Goal: Task Accomplishment & Management: Complete application form

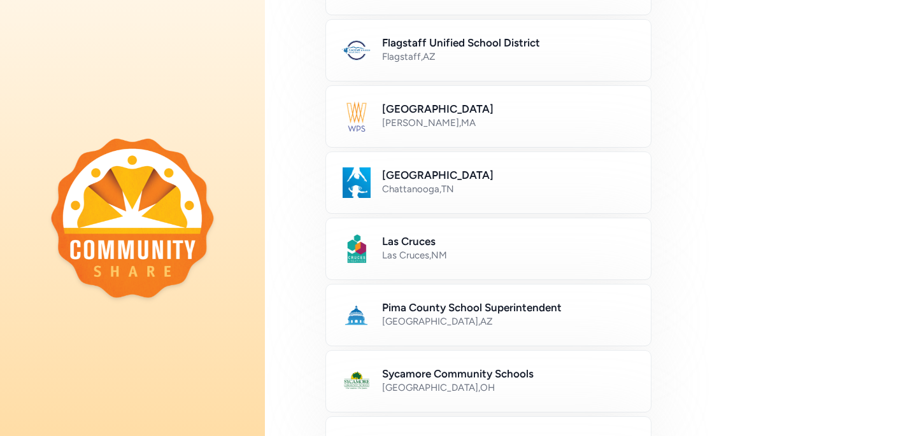
scroll to position [554, 0]
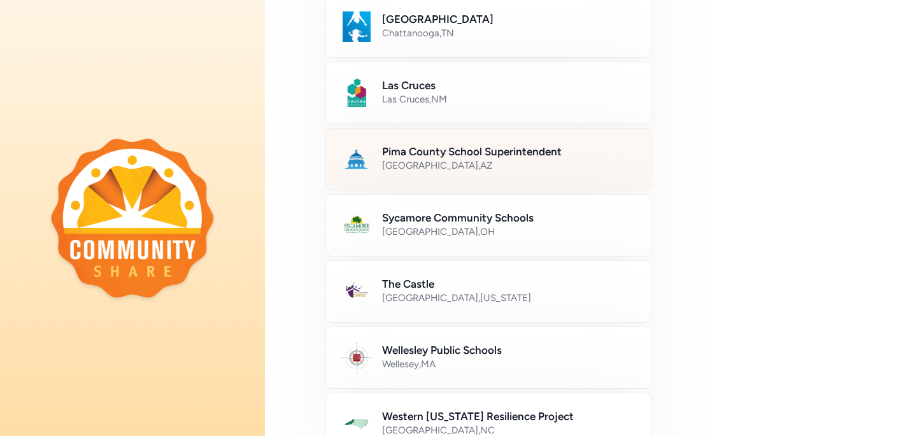
click at [517, 150] on h2 "Pima County School Superintendent" at bounding box center [509, 151] width 254 height 15
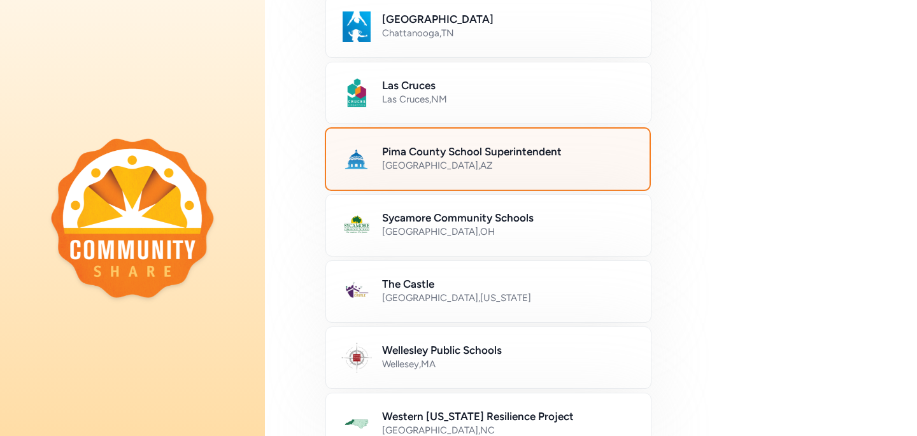
click at [418, 165] on div "[GEOGRAPHIC_DATA] , [GEOGRAPHIC_DATA]" at bounding box center [508, 165] width 252 height 13
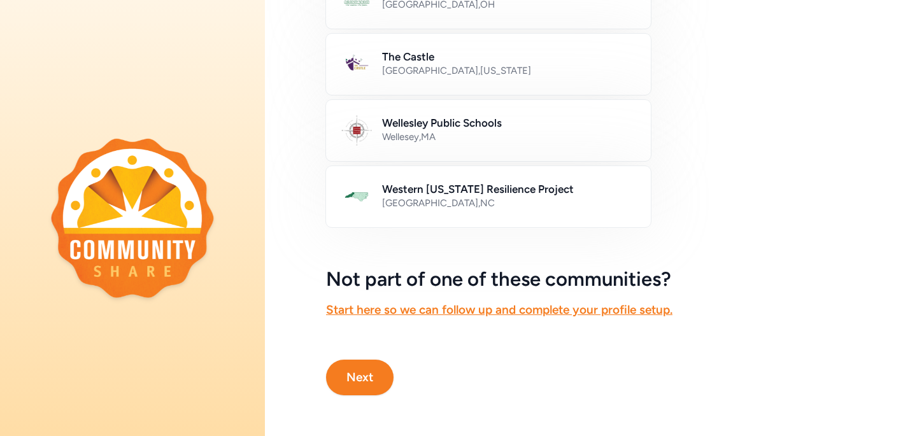
click at [382, 387] on button "Next" at bounding box center [360, 378] width 68 height 36
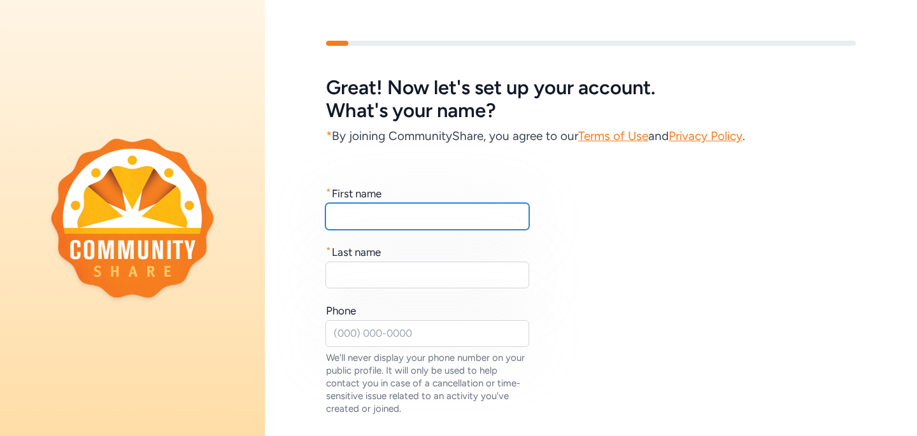
click at [420, 217] on input "text" at bounding box center [428, 216] width 204 height 27
type input "[PERSON_NAME]"
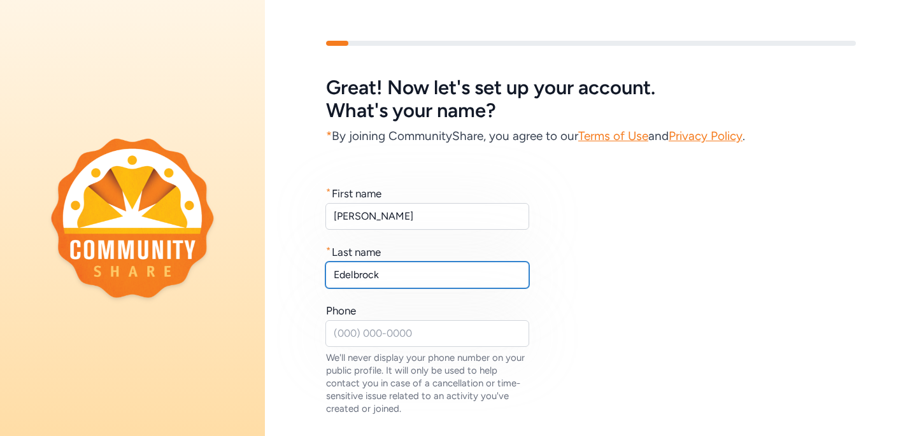
type input "Edelbrock"
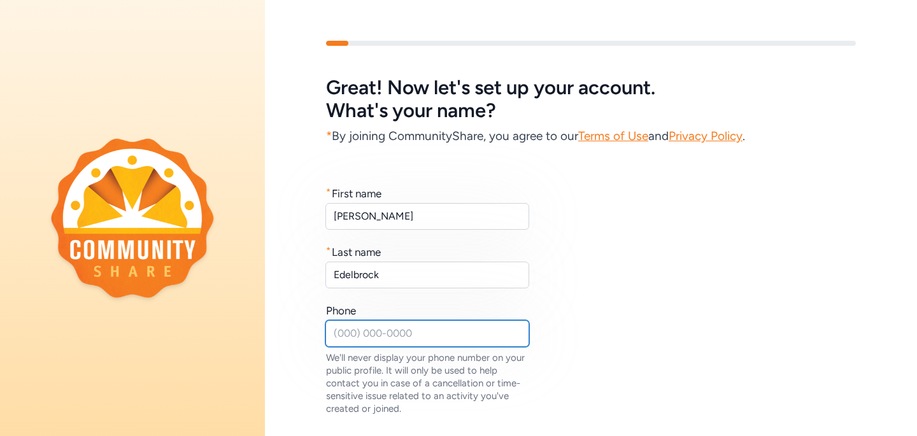
click at [419, 336] on input "text" at bounding box center [428, 333] width 204 height 27
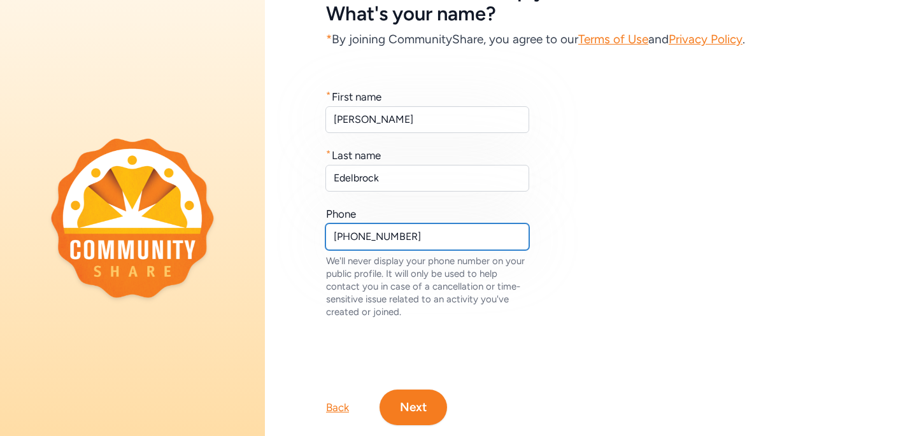
scroll to position [127, 0]
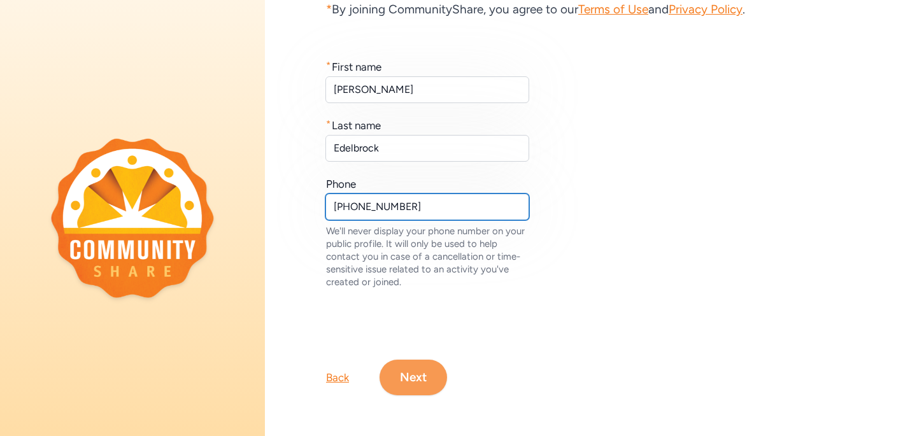
type input "[PHONE_NUMBER]"
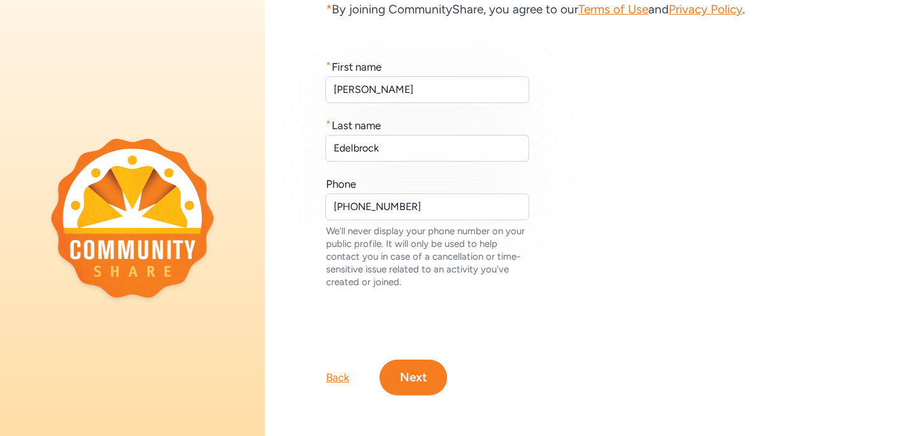
click at [412, 391] on button "Next" at bounding box center [414, 378] width 68 height 36
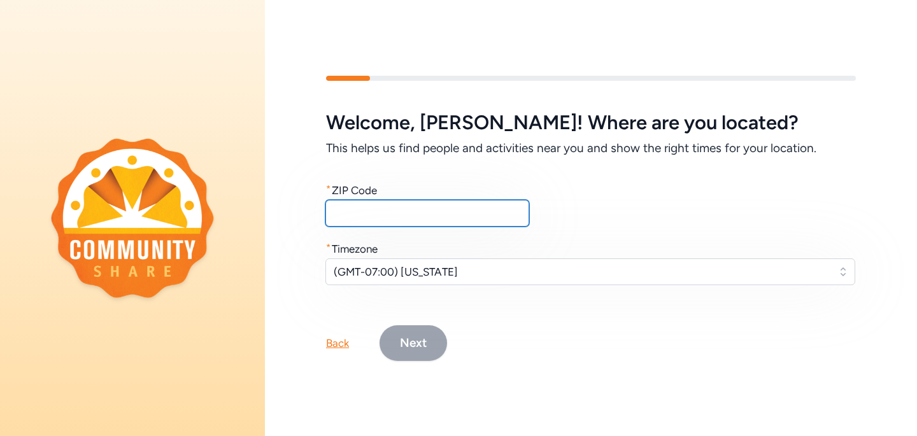
click at [424, 213] on input "text" at bounding box center [428, 213] width 204 height 27
type input "85741"
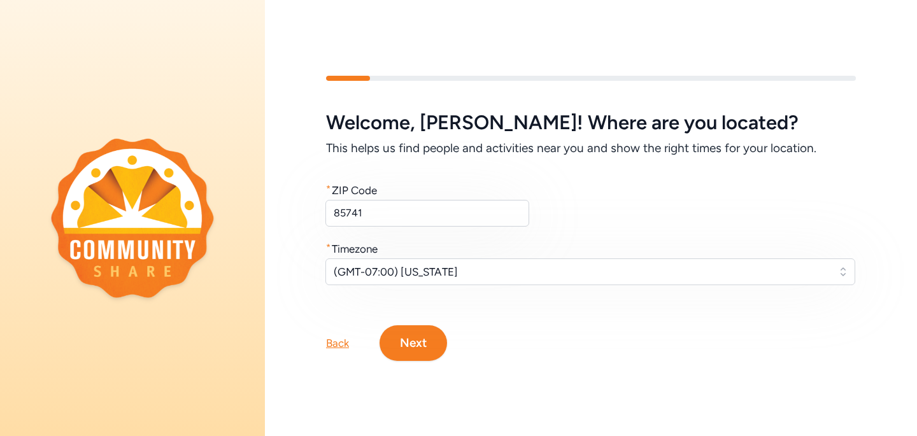
click at [417, 351] on button "Next" at bounding box center [414, 344] width 68 height 36
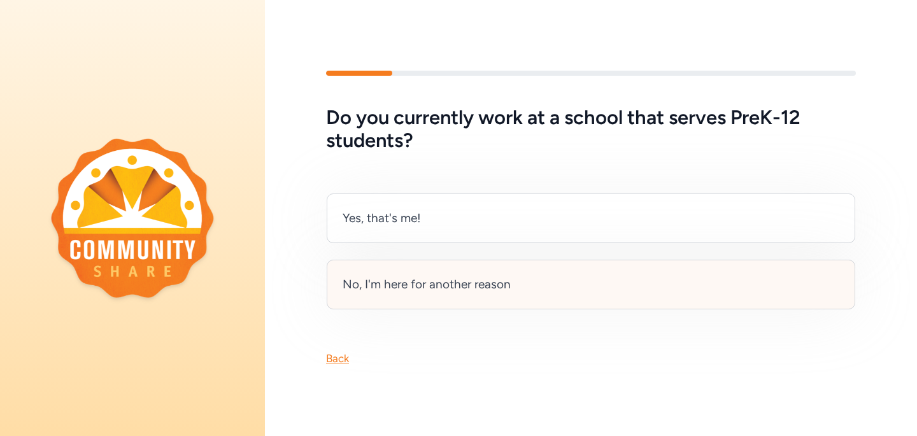
click at [413, 290] on div "No, I'm here for another reason" at bounding box center [427, 285] width 168 height 18
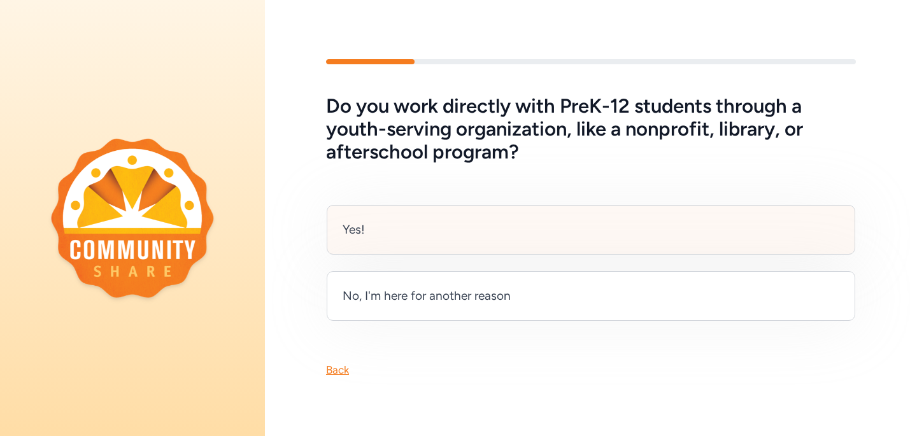
click at [382, 241] on div "Yes!" at bounding box center [591, 230] width 529 height 50
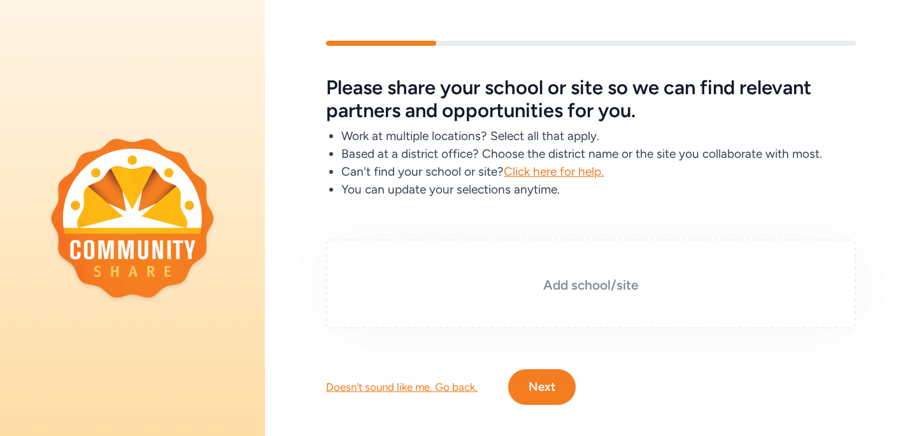
click at [601, 271] on div "Add school/site" at bounding box center [591, 284] width 530 height 89
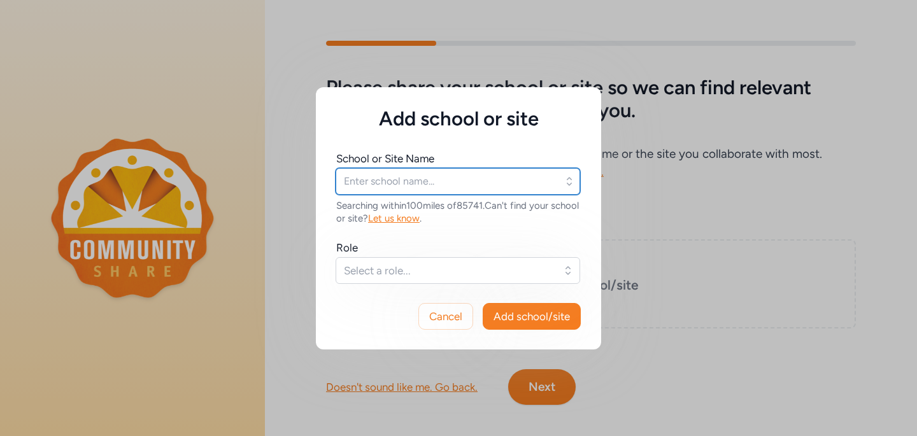
click at [422, 185] on input "text" at bounding box center [458, 181] width 245 height 27
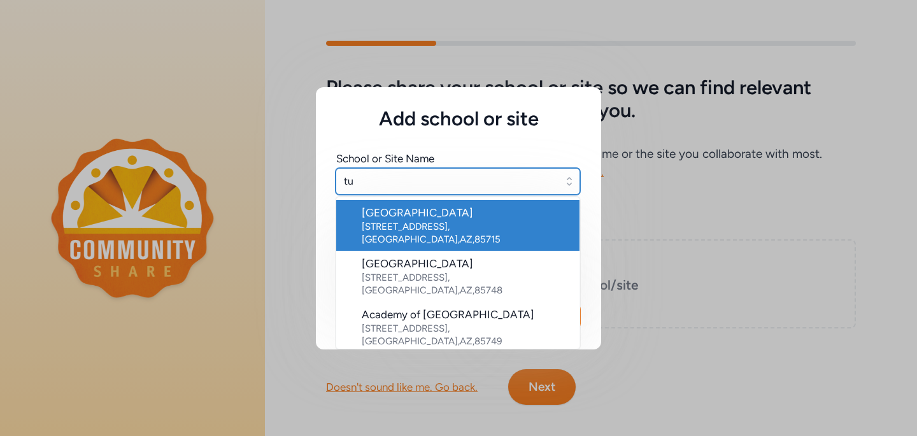
type input "t"
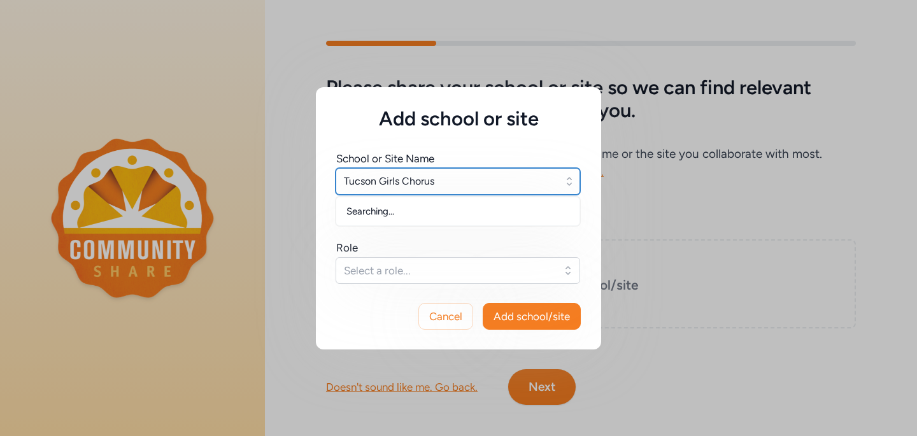
type input "Tucson Girls Chorus"
click at [470, 235] on div "School or Site Name Tucson Girls Chorus Searching... Searching within 100 miles…" at bounding box center [458, 217] width 245 height 133
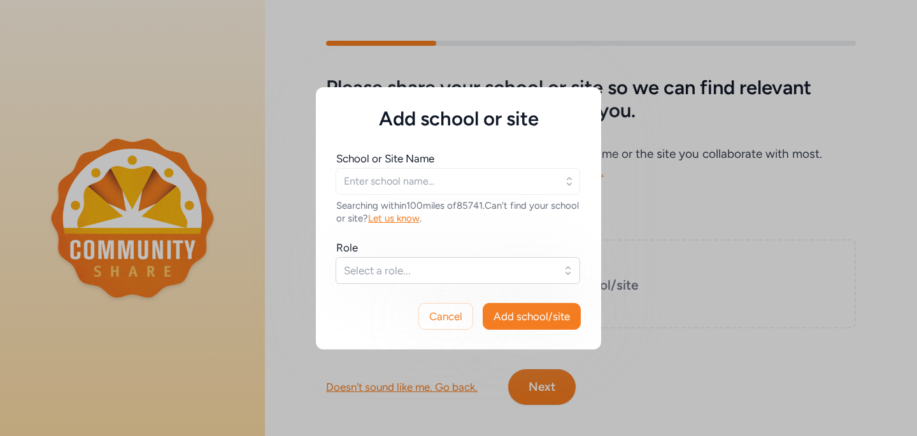
click at [471, 124] on h5 "Add school or site" at bounding box center [458, 119] width 245 height 23
click at [446, 305] on button "Cancel" at bounding box center [446, 316] width 55 height 27
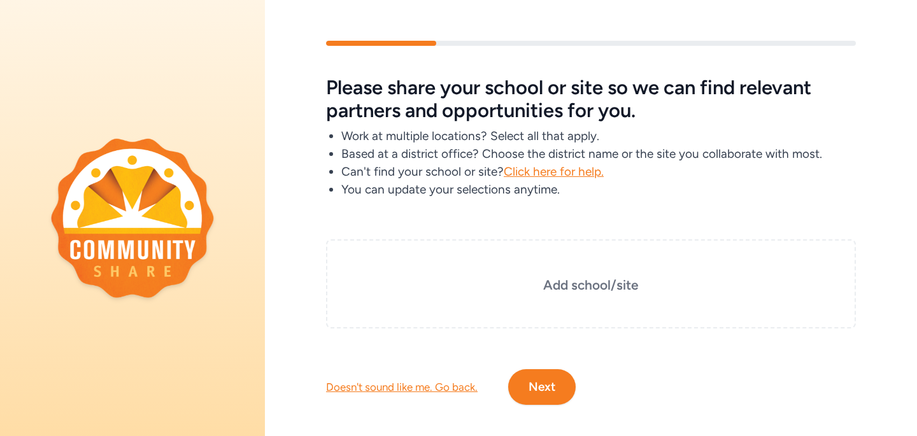
click at [435, 391] on div "Doesn't sound like me. Go back." at bounding box center [402, 387] width 152 height 15
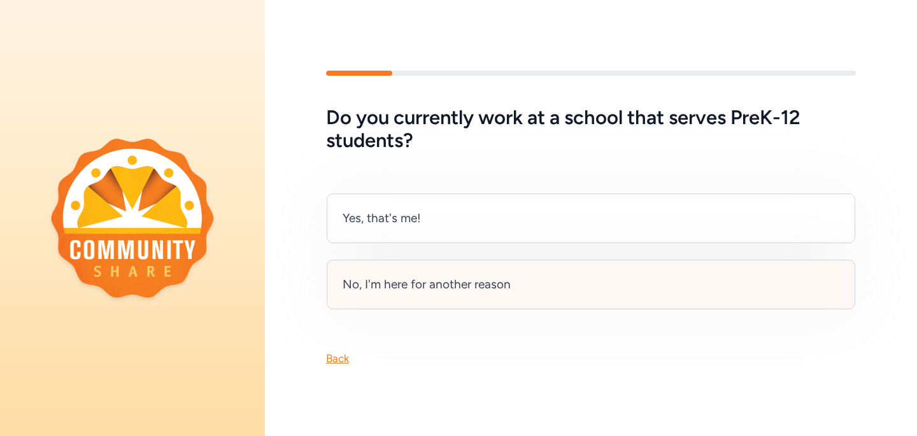
click at [445, 298] on div "No, I'm here for another reason" at bounding box center [591, 285] width 529 height 50
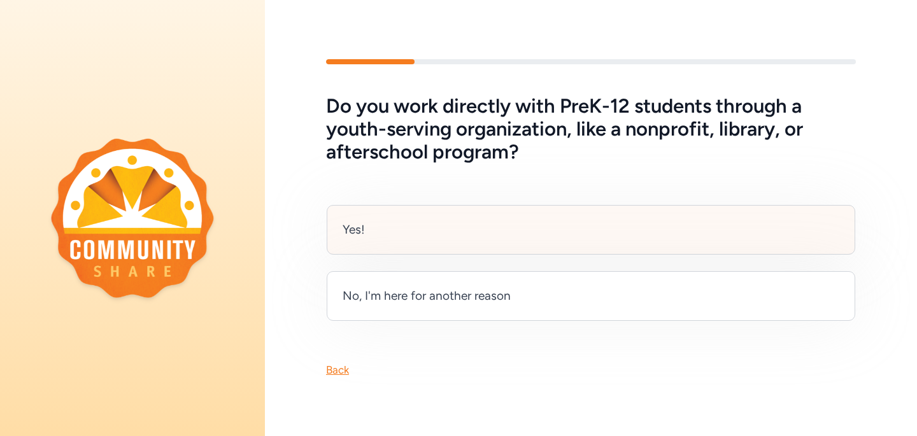
click at [445, 240] on div "Yes!" at bounding box center [591, 230] width 529 height 50
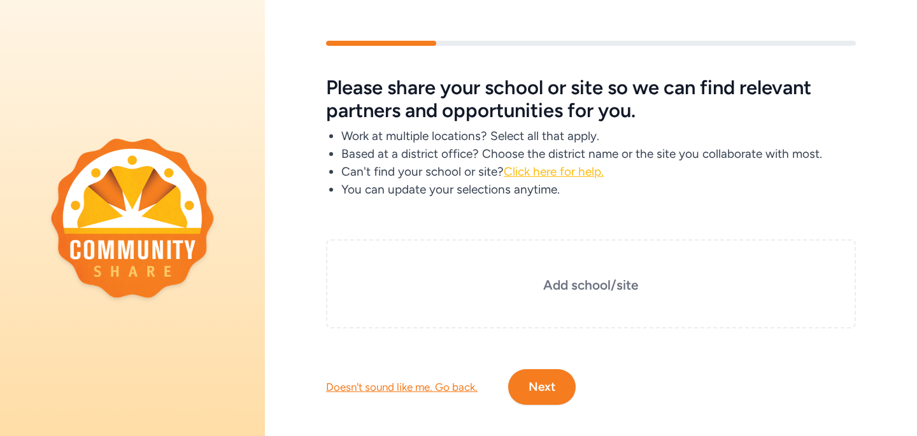
click at [558, 169] on span "Click here for help." at bounding box center [554, 171] width 100 height 15
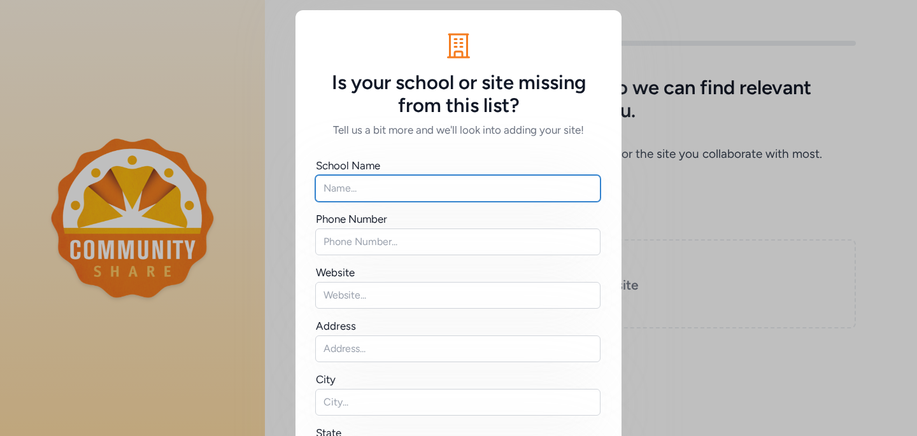
click at [389, 184] on input "text" at bounding box center [457, 188] width 285 height 27
type input "Tucson Girls Chorus"
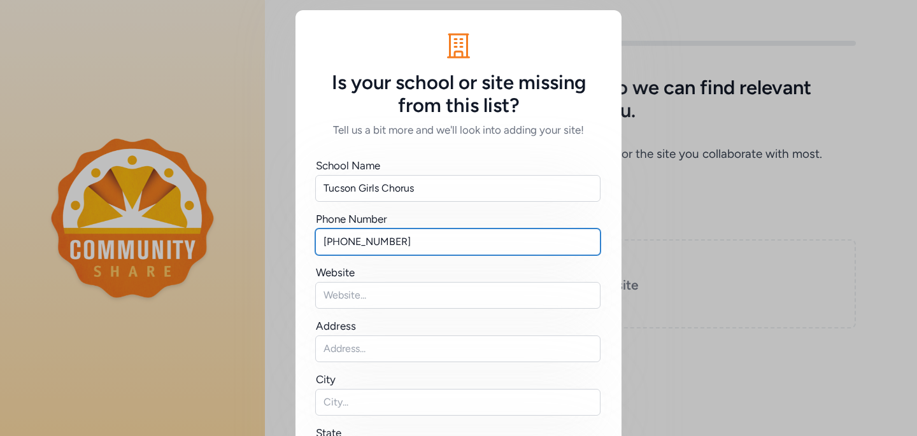
type input "[PHONE_NUMBER]"
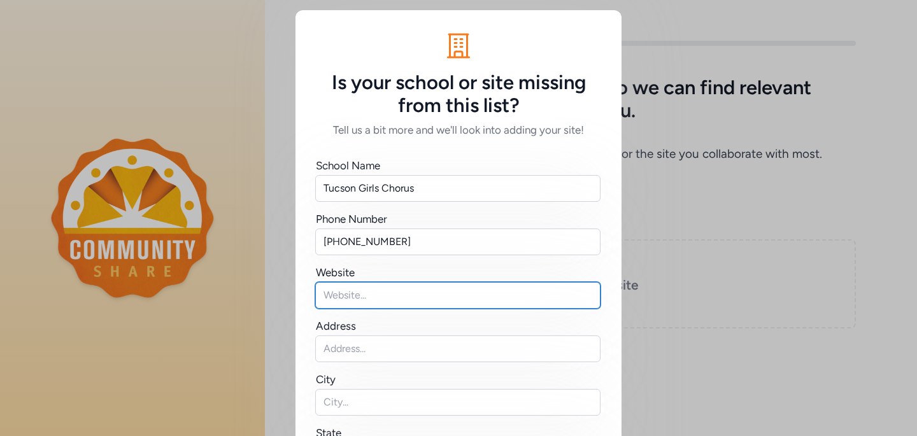
click at [389, 289] on input "text" at bounding box center [457, 295] width 285 height 27
type input "[DOMAIN_NAME]"
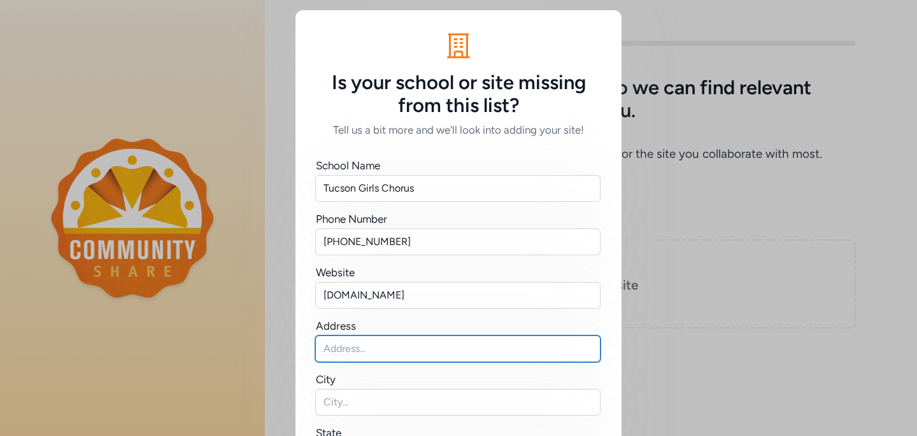
click at [380, 354] on input "text" at bounding box center [457, 349] width 285 height 27
type input "[STREET_ADDRESS]"
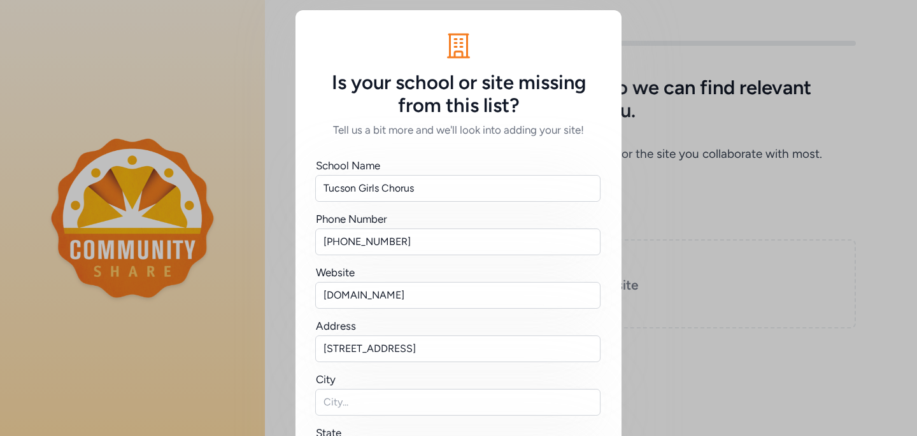
click at [378, 385] on div "City" at bounding box center [458, 379] width 285 height 15
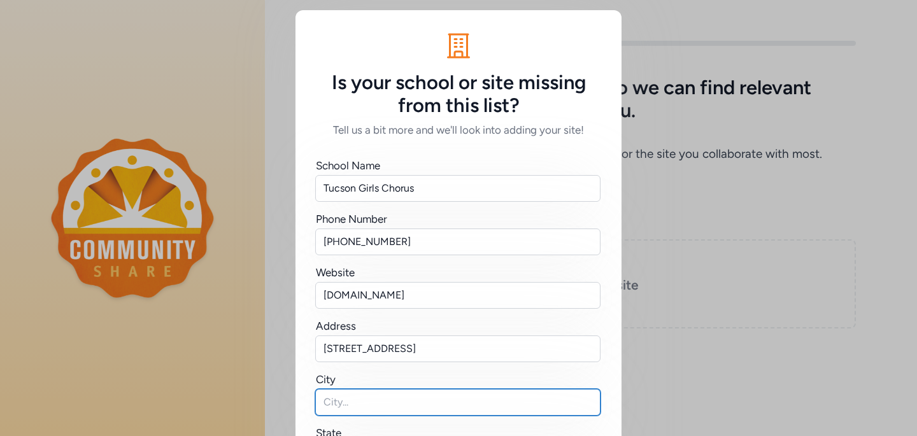
click at [370, 407] on input "text" at bounding box center [457, 402] width 285 height 27
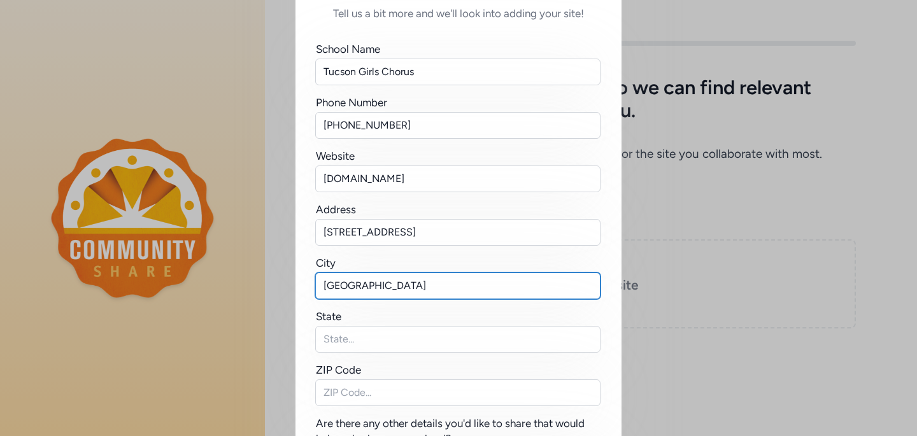
scroll to position [120, 0]
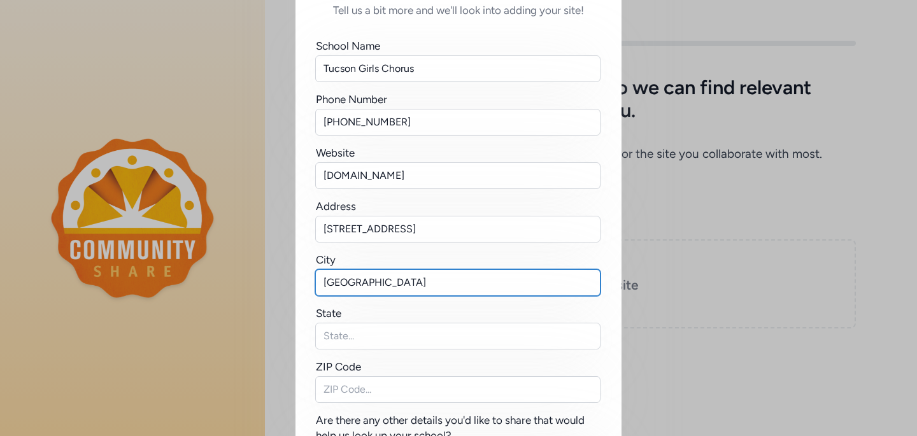
type input "[GEOGRAPHIC_DATA]"
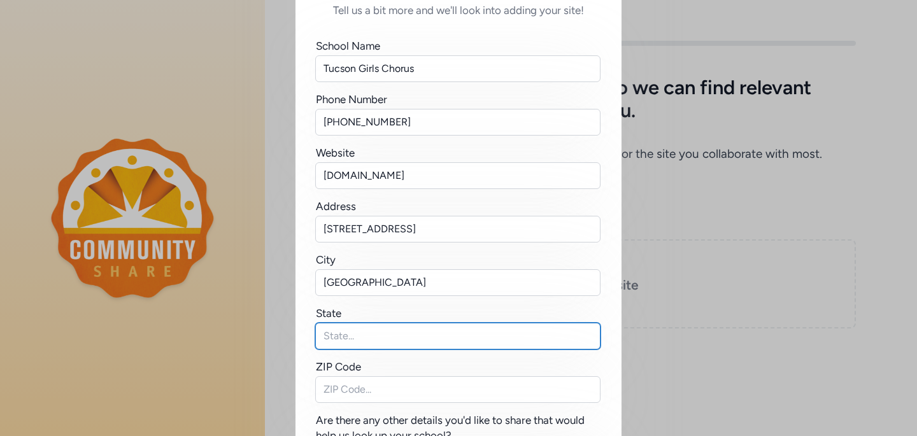
drag, startPoint x: 359, startPoint y: 336, endPoint x: 359, endPoint y: 317, distance: 18.5
click at [359, 335] on input "text" at bounding box center [457, 336] width 285 height 27
type input "AZ"
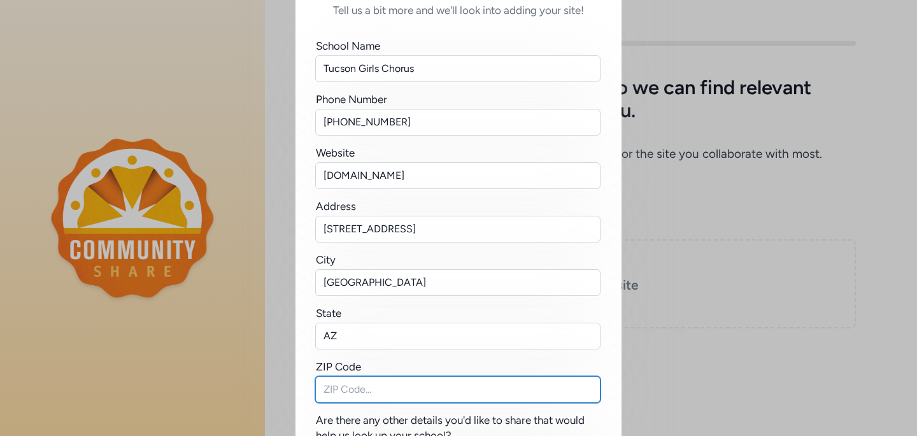
drag, startPoint x: 352, startPoint y: 396, endPoint x: 354, endPoint y: 343, distance: 52.9
click at [352, 395] on input "text" at bounding box center [457, 389] width 285 height 27
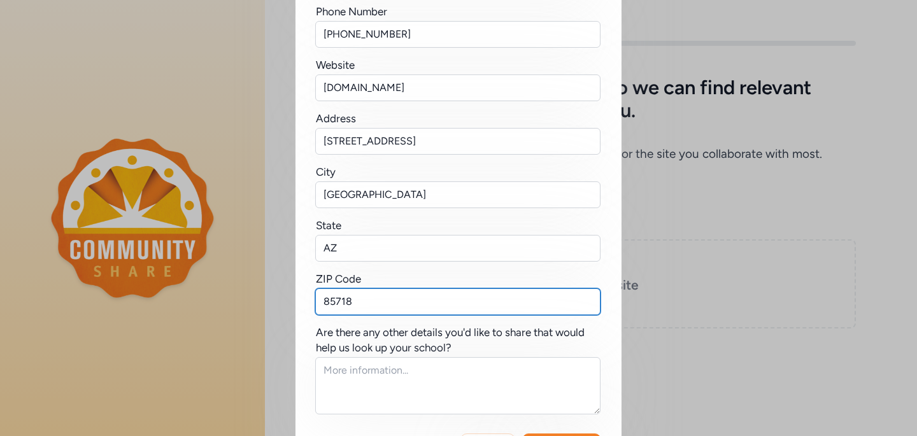
scroll to position [262, 0]
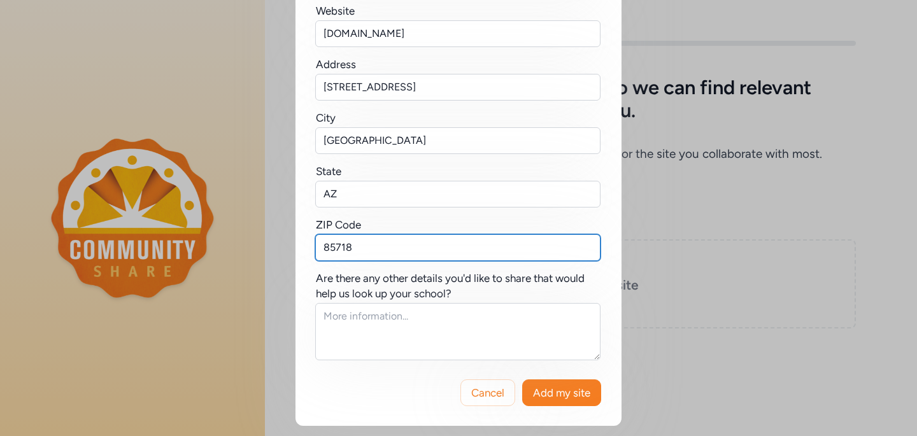
type input "85718"
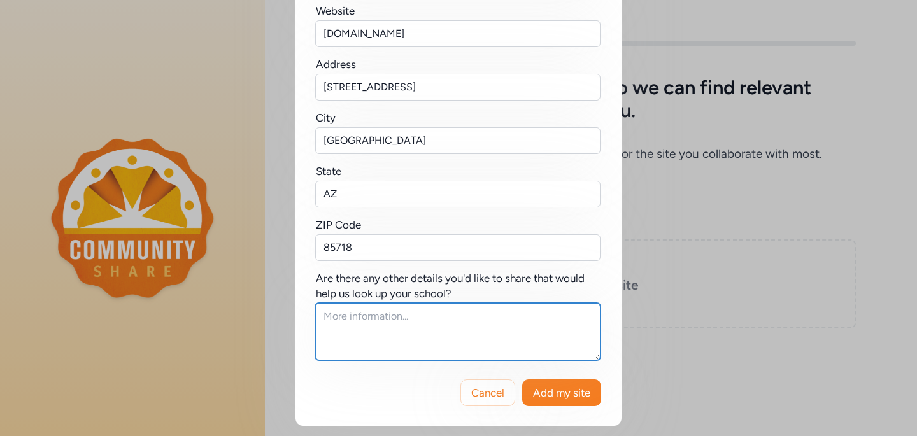
click at [475, 337] on textarea at bounding box center [457, 331] width 285 height 57
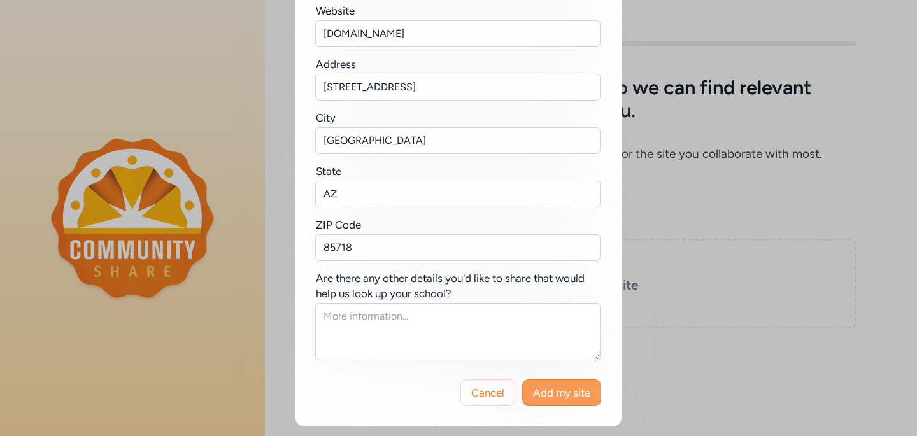
click at [555, 401] on button "Add my site" at bounding box center [561, 393] width 79 height 27
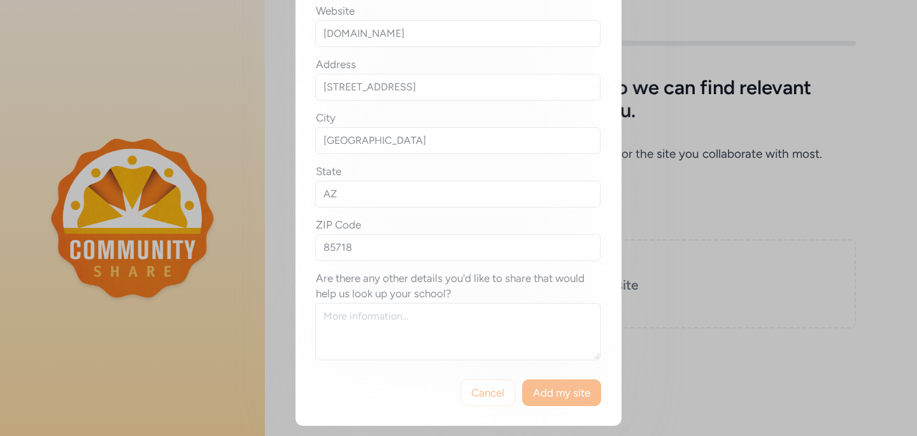
scroll to position [0, 0]
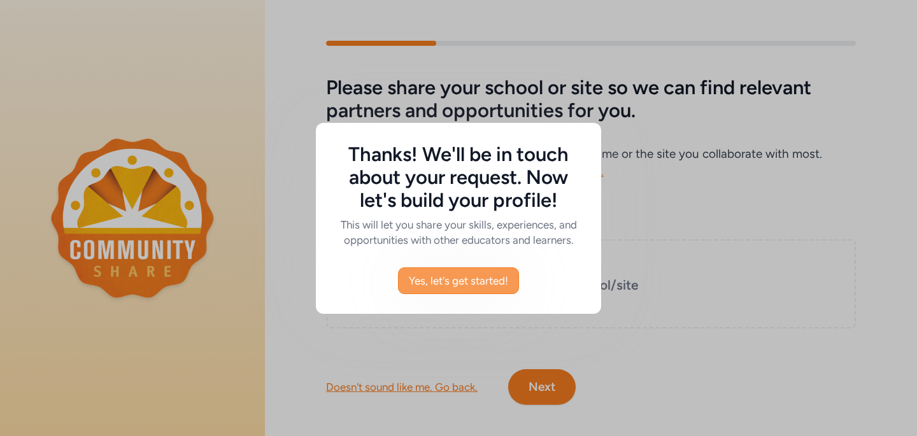
click at [467, 283] on span "Yes, let's get started!" at bounding box center [458, 280] width 99 height 15
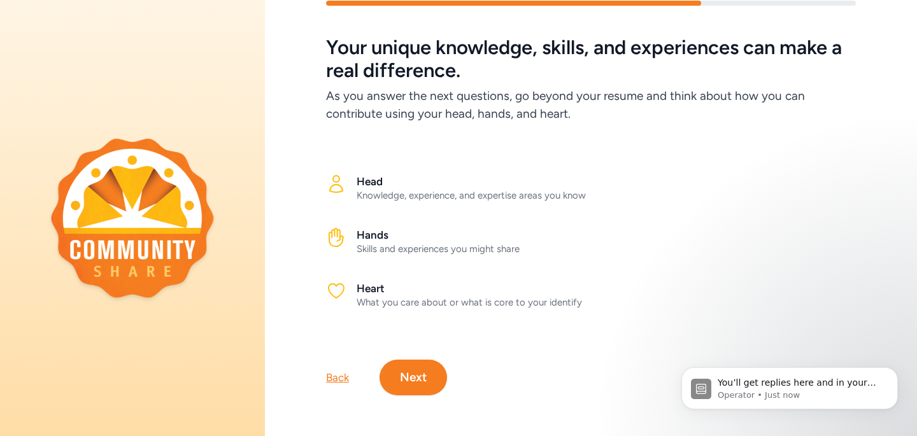
click at [424, 372] on button "Next" at bounding box center [414, 378] width 68 height 36
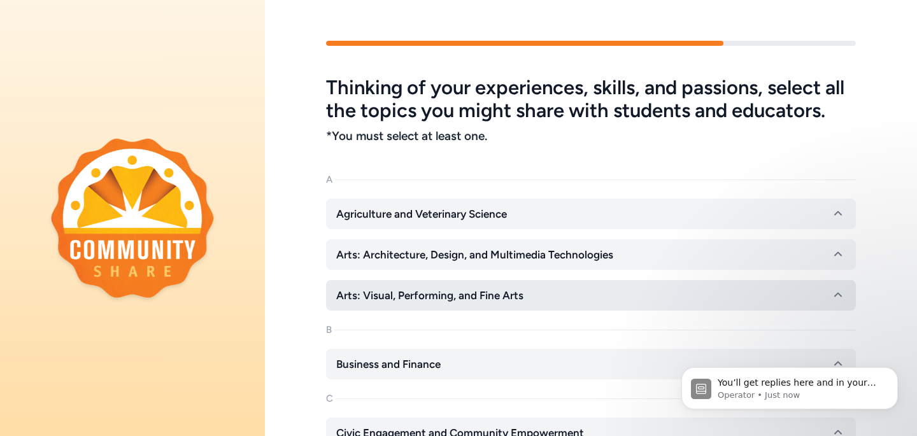
click at [419, 296] on span "Arts: Visual, Performing, and Fine Arts" at bounding box center [429, 295] width 187 height 15
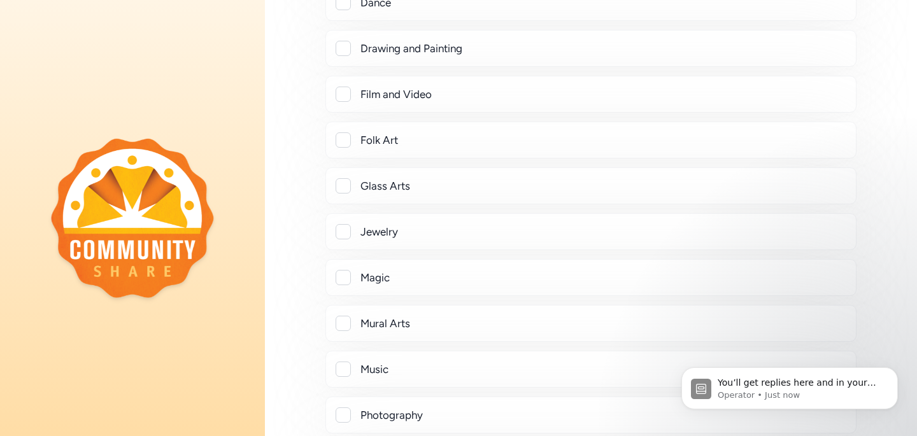
scroll to position [545, 0]
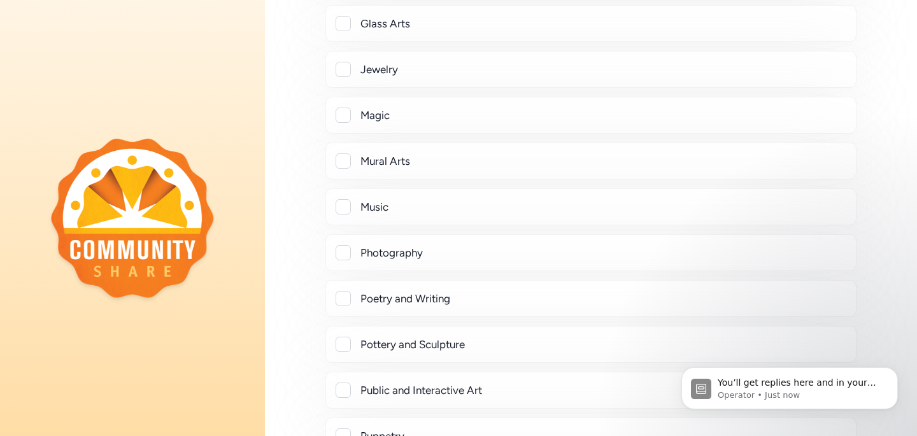
click at [355, 204] on div "Music" at bounding box center [591, 206] width 510 height 15
click at [342, 205] on div at bounding box center [343, 206] width 15 height 15
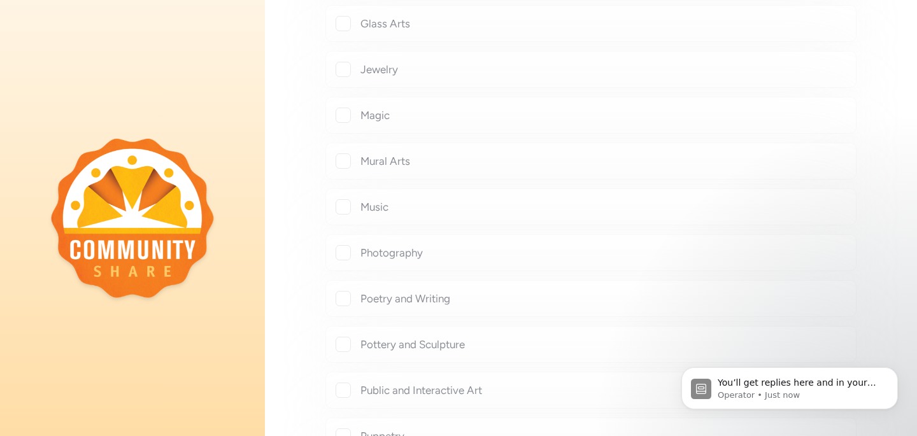
checkbox input "true"
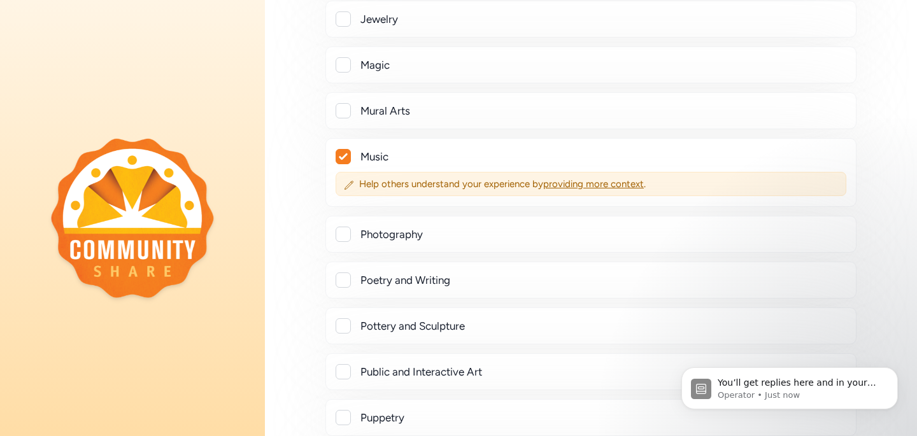
scroll to position [606, 0]
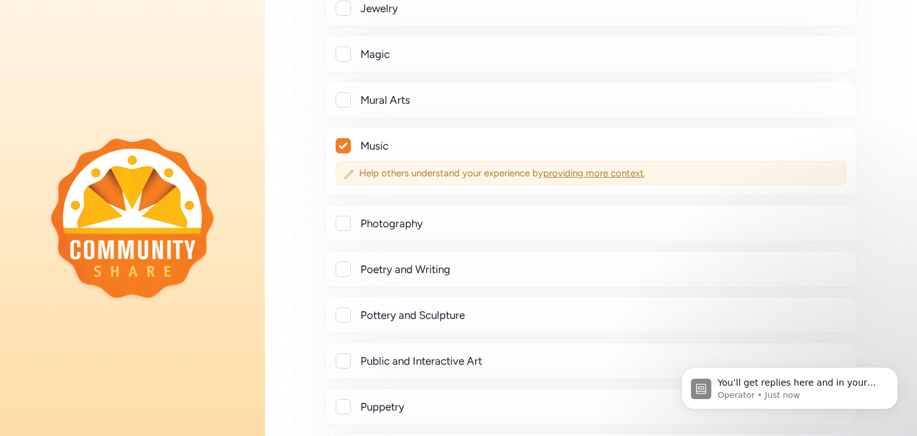
click at [596, 175] on span "providing more context" at bounding box center [593, 173] width 101 height 11
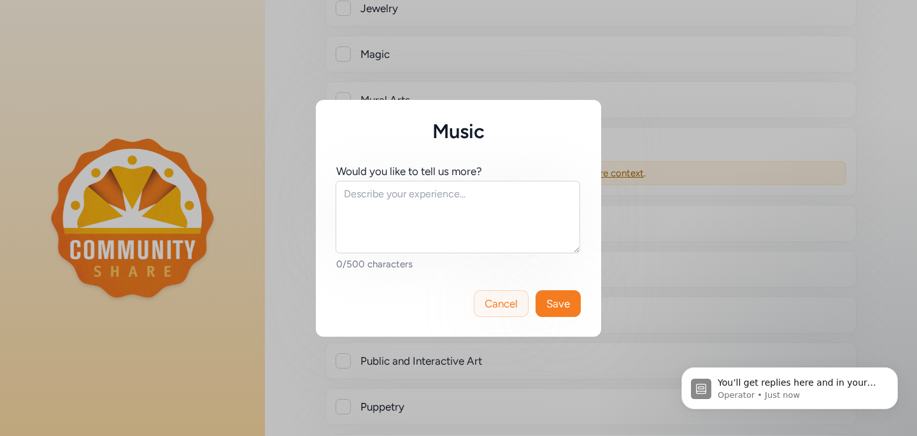
click at [505, 303] on span "Cancel" at bounding box center [501, 303] width 33 height 15
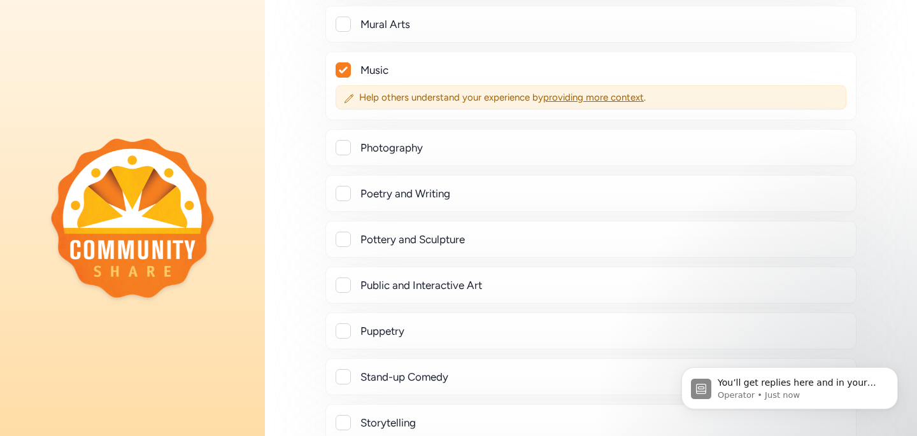
scroll to position [680, 0]
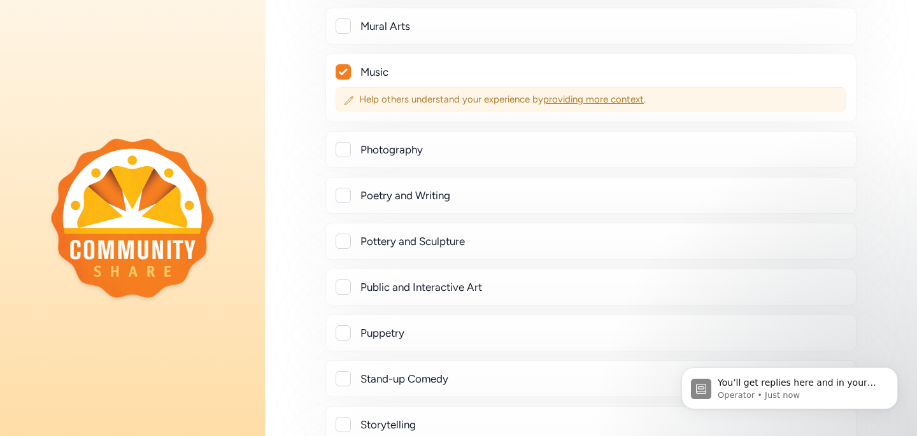
click at [588, 101] on span "providing more context" at bounding box center [593, 99] width 101 height 11
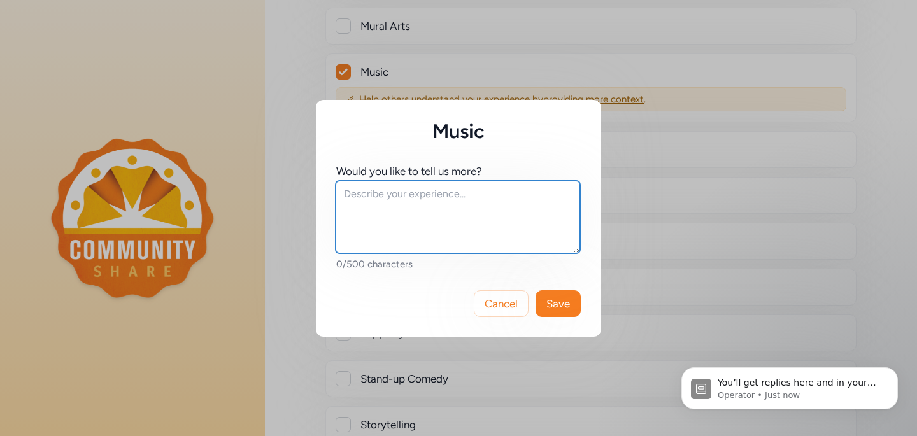
click at [441, 226] on textarea at bounding box center [458, 217] width 245 height 73
click at [549, 191] on textarea "Choir director, music teacher, pianist, uplifiting youth through song" at bounding box center [458, 217] width 245 height 73
click at [543, 194] on textarea "Choir director, music teacher, pianist, uplifiting youth through song" at bounding box center [458, 217] width 245 height 73
type textarea "Choir director, music teacher, pianist, uplifting youth through song"
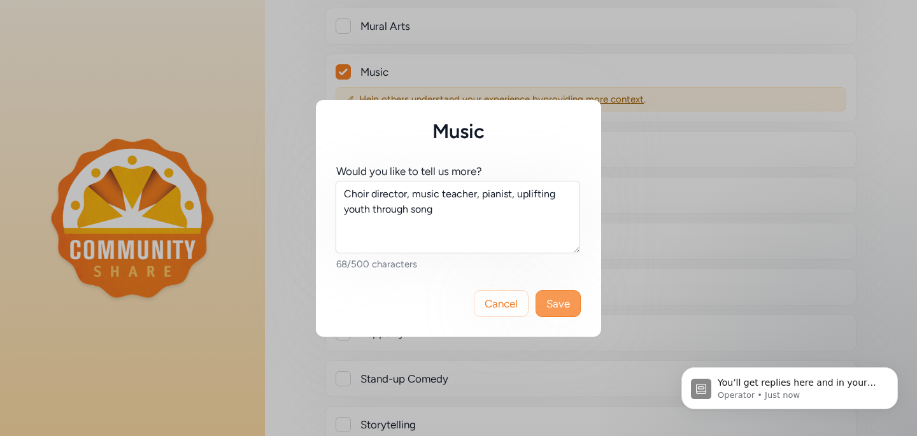
click at [566, 294] on button "Save" at bounding box center [558, 303] width 45 height 27
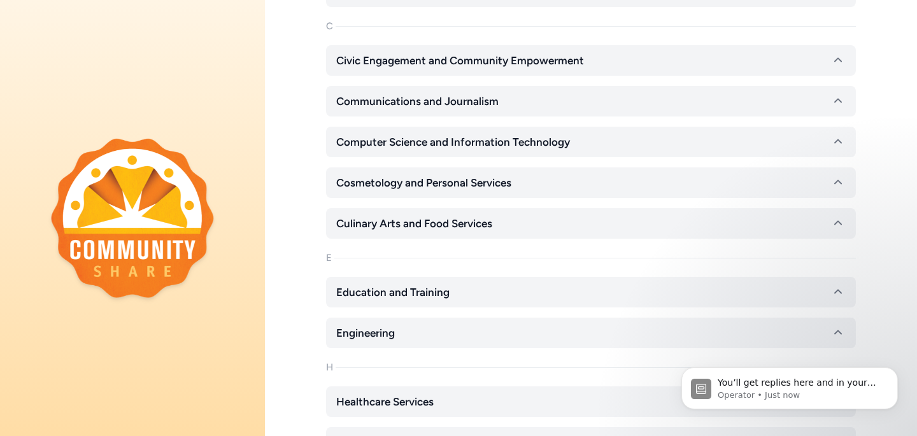
scroll to position [1350, 0]
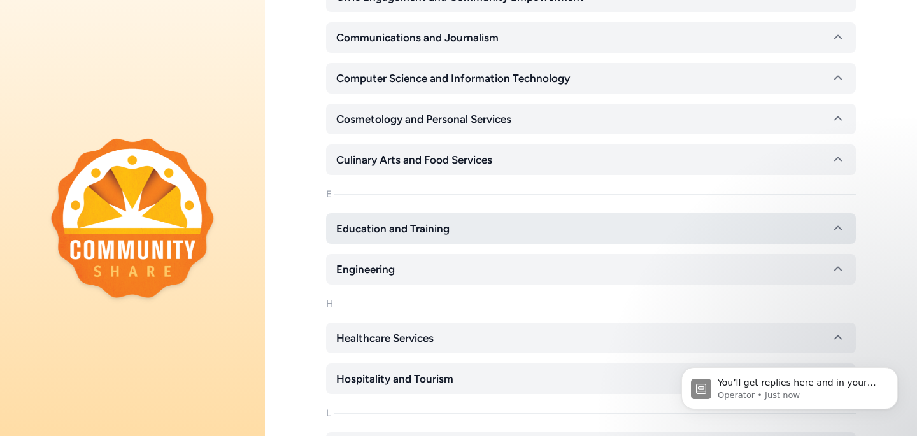
click at [542, 229] on button "Education and Training" at bounding box center [591, 228] width 530 height 31
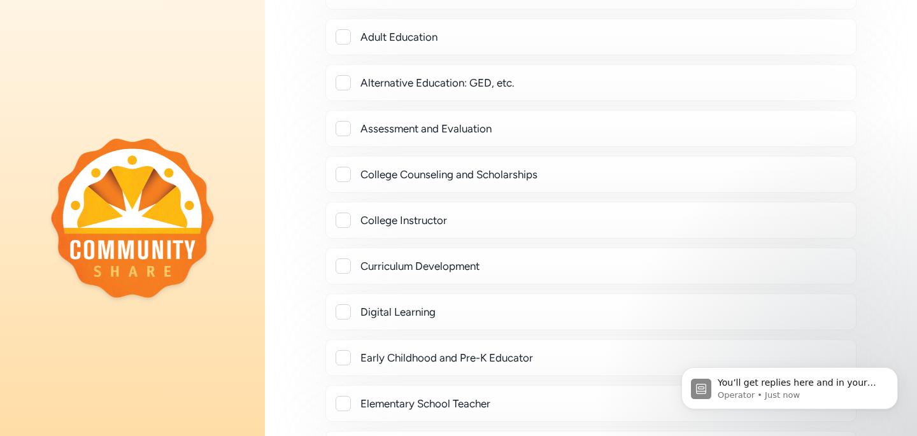
scroll to position [1637, 0]
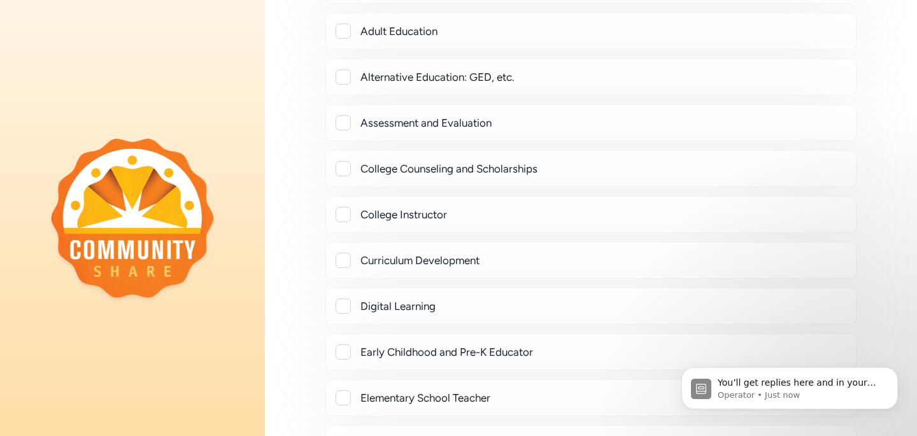
click at [345, 258] on div at bounding box center [343, 260] width 15 height 15
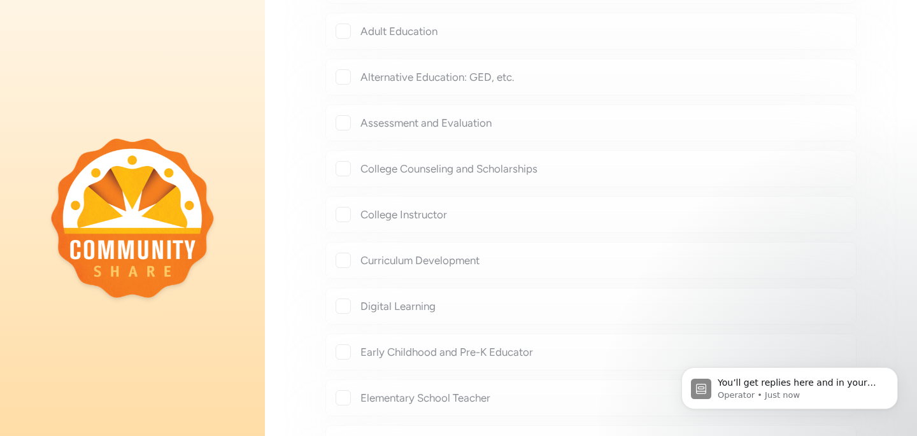
checkbox input "true"
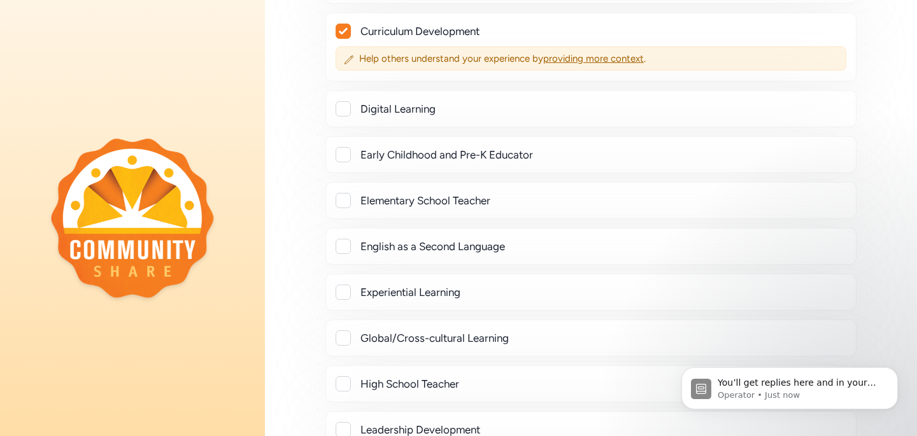
scroll to position [1893, 0]
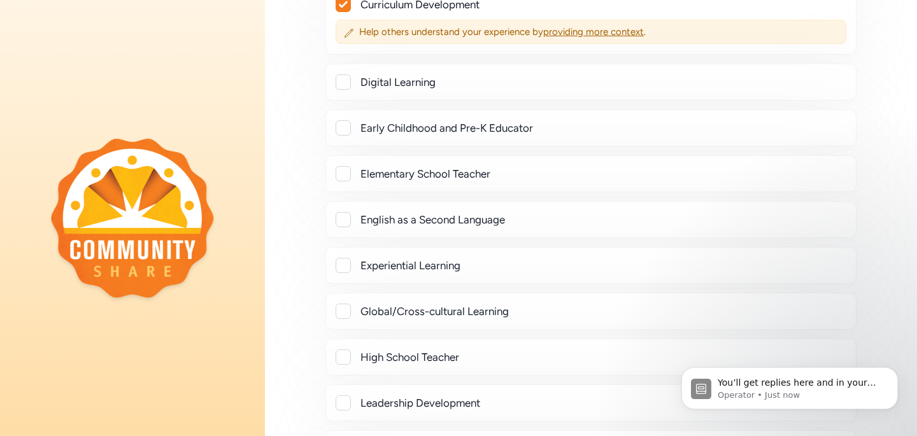
click at [343, 173] on div at bounding box center [343, 173] width 15 height 15
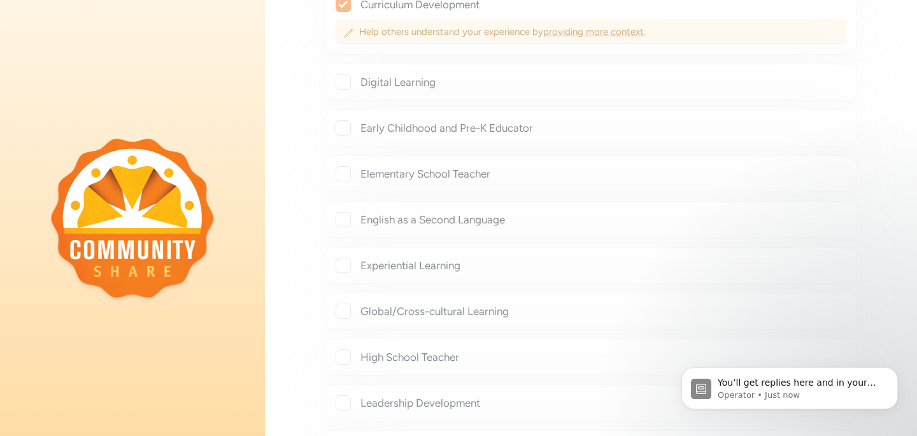
checkbox input "true"
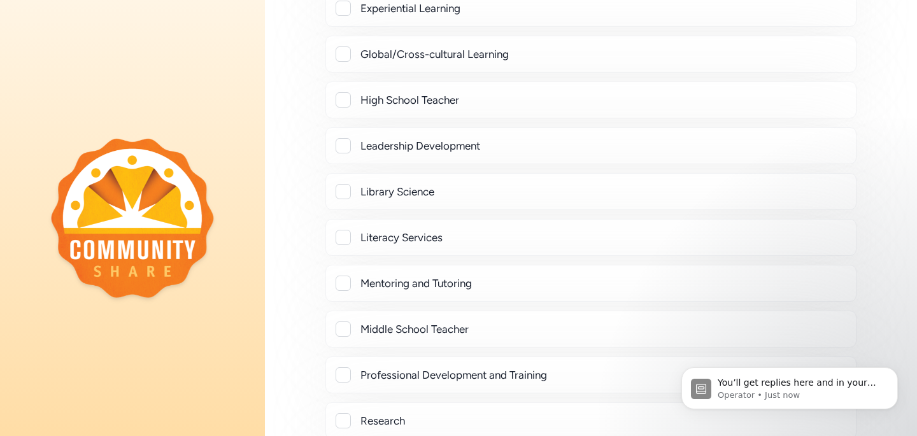
scroll to position [2185, 0]
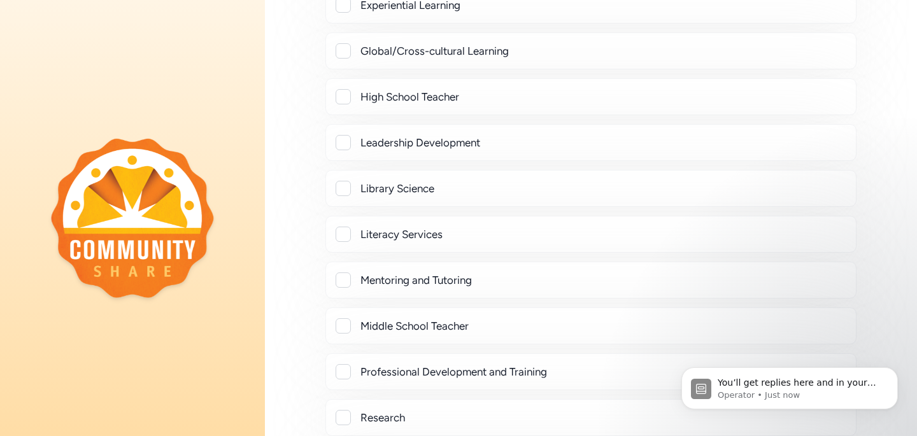
click at [343, 329] on div at bounding box center [343, 326] width 15 height 15
checkbox input "true"
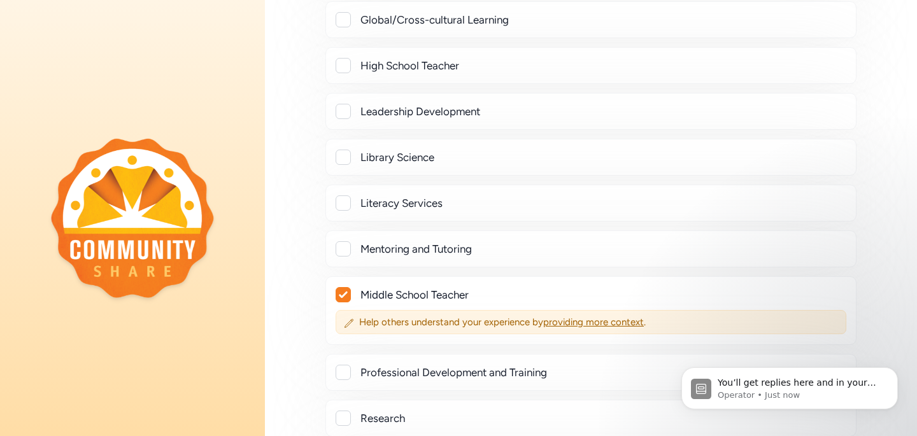
scroll to position [2235, 0]
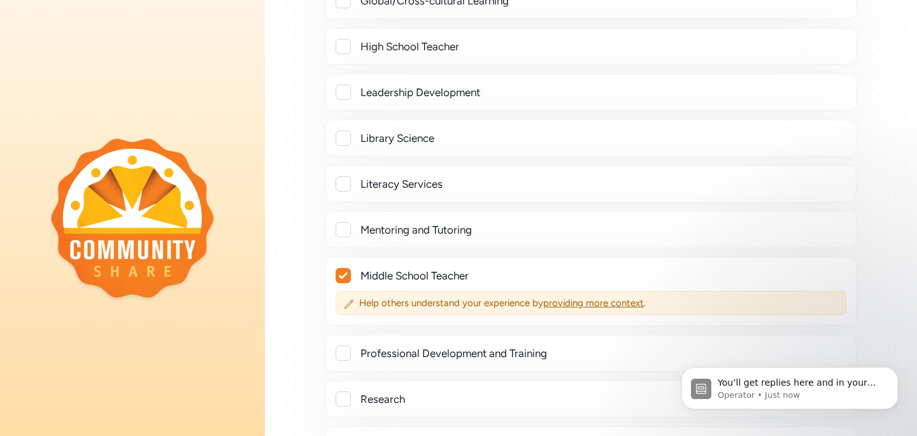
click at [343, 347] on div at bounding box center [343, 353] width 15 height 15
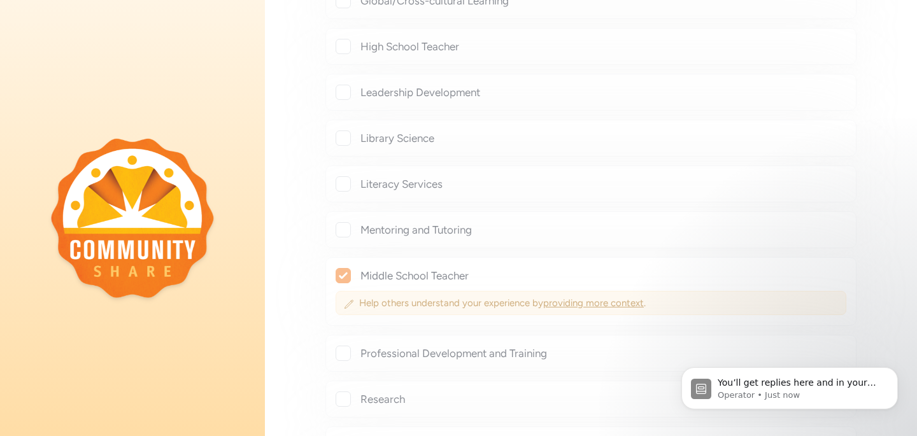
checkbox input "true"
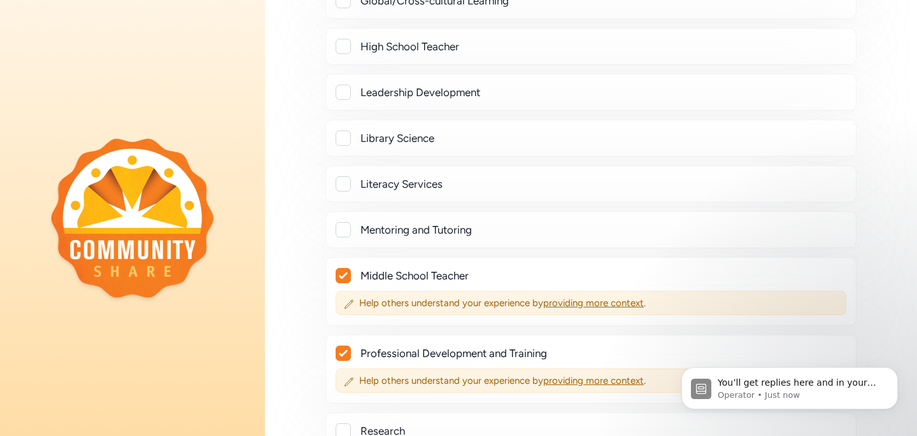
click at [342, 233] on div at bounding box center [343, 229] width 15 height 15
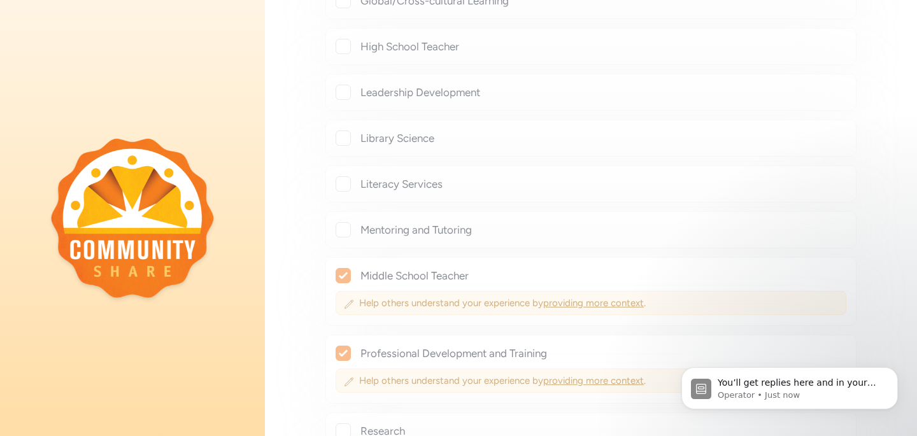
checkbox input "true"
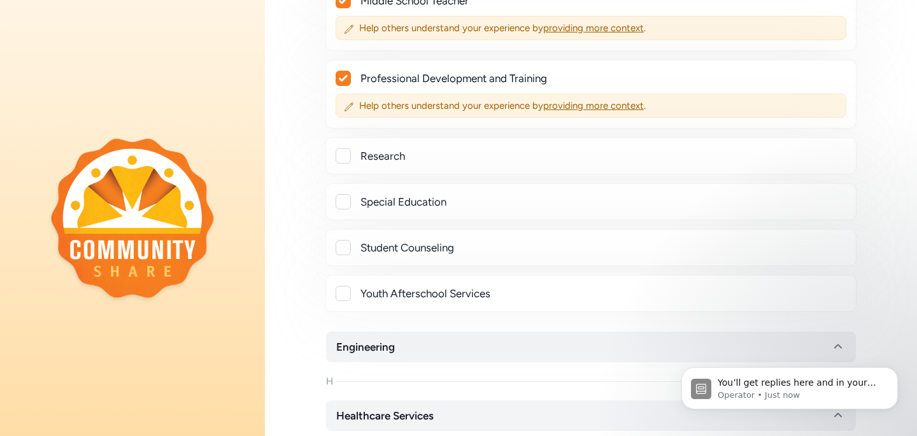
scroll to position [2543, 0]
click at [350, 289] on div at bounding box center [343, 292] width 15 height 15
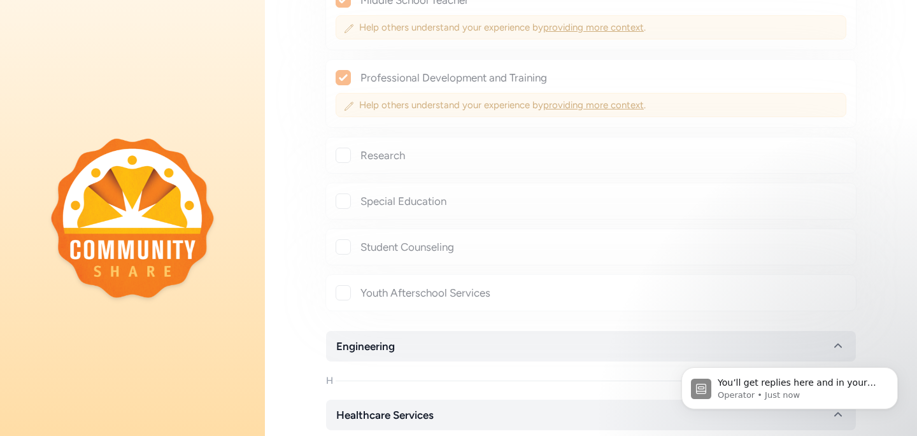
checkbox input "true"
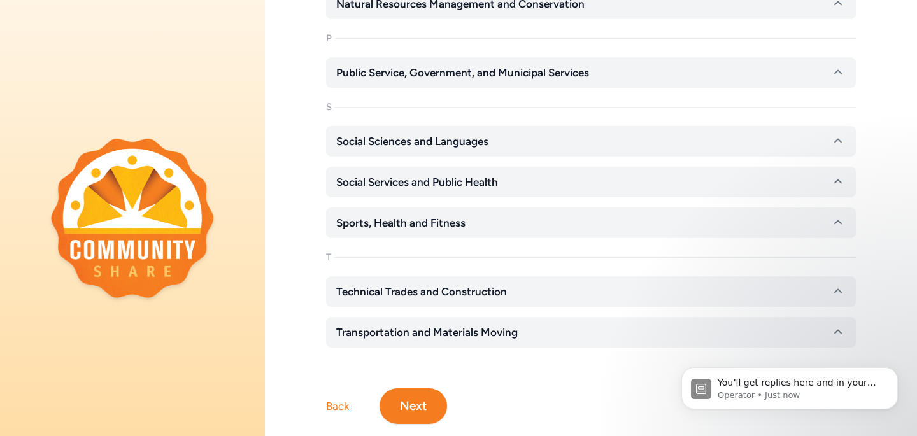
scroll to position [3385, 0]
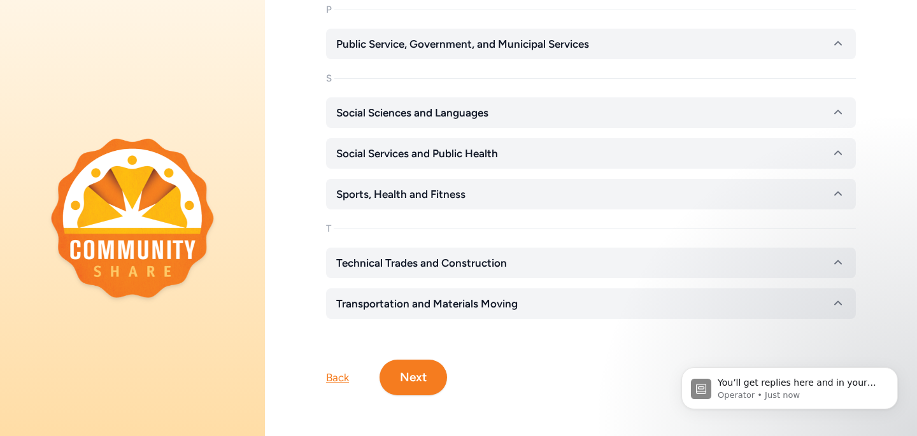
click at [422, 378] on button "Next" at bounding box center [414, 378] width 68 height 36
